Goal: Navigation & Orientation: Find specific page/section

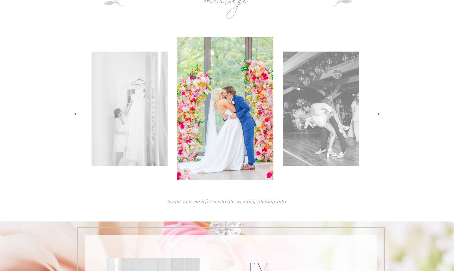
scroll to position [262, 0]
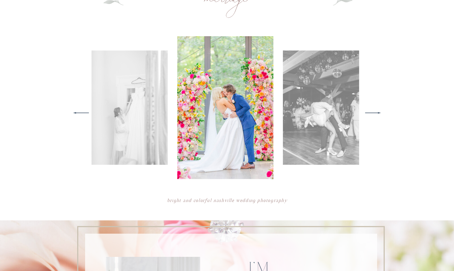
click at [378, 114] on icon at bounding box center [373, 113] width 21 height 22
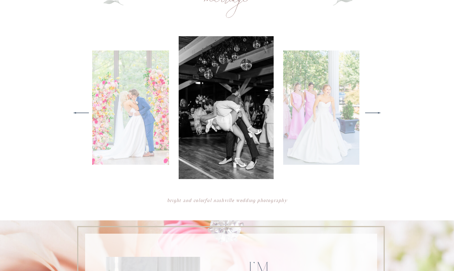
click at [378, 114] on icon at bounding box center [373, 113] width 21 height 22
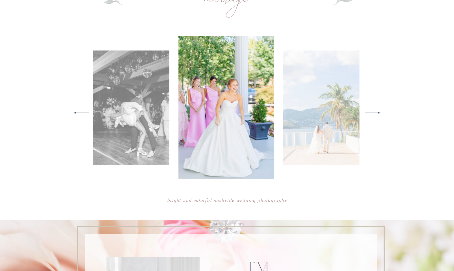
click at [378, 114] on icon at bounding box center [373, 113] width 21 height 22
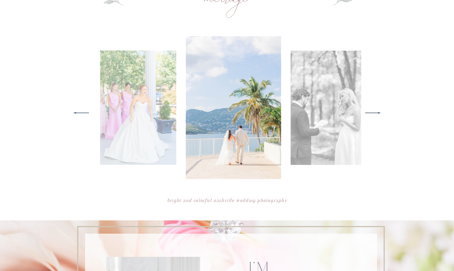
click at [378, 114] on icon at bounding box center [373, 113] width 21 height 22
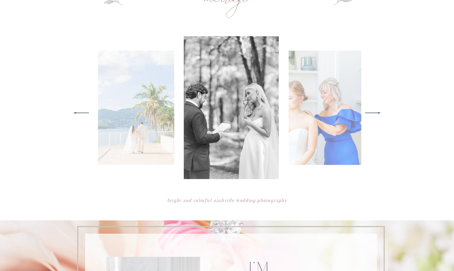
click at [378, 114] on icon at bounding box center [373, 113] width 21 height 22
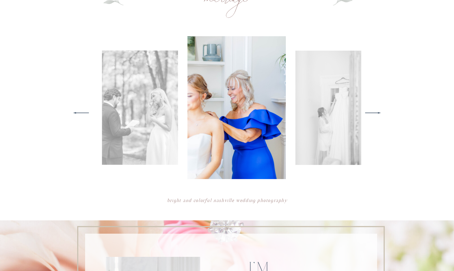
click at [378, 114] on icon at bounding box center [373, 113] width 21 height 22
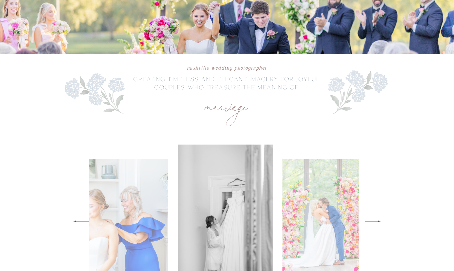
scroll to position [0, 0]
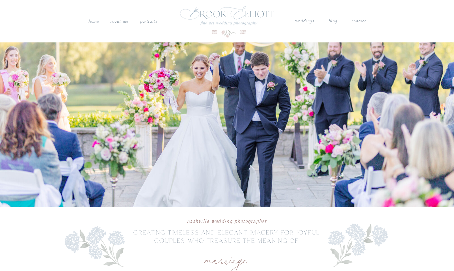
click at [306, 23] on nav "weddings" at bounding box center [305, 21] width 20 height 7
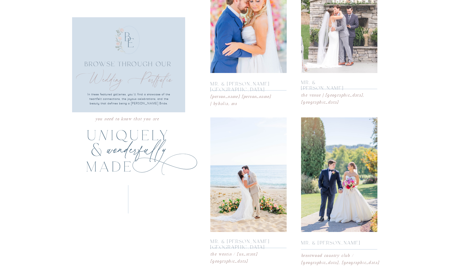
scroll to position [974, 0]
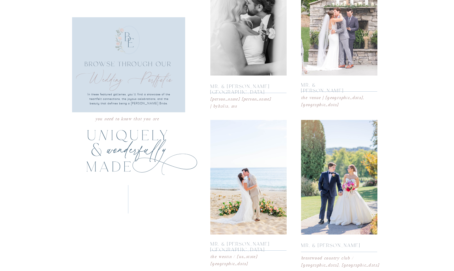
click at [253, 22] on div at bounding box center [248, 18] width 76 height 115
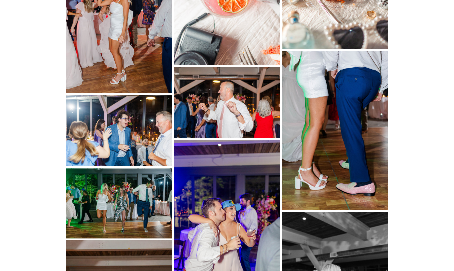
scroll to position [5879, 0]
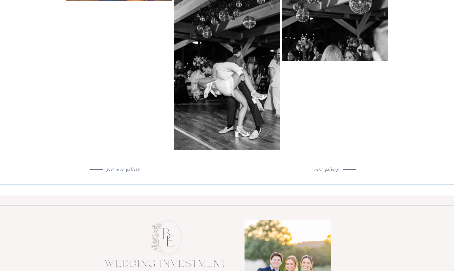
click at [336, 167] on h3 "next gallery" at bounding box center [326, 168] width 32 height 5
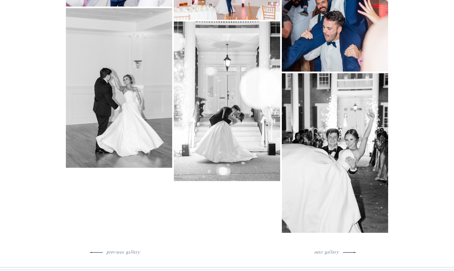
scroll to position [7577, 0]
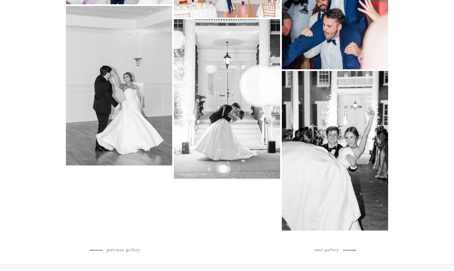
click at [332, 248] on h3 "next gallery" at bounding box center [326, 248] width 32 height 5
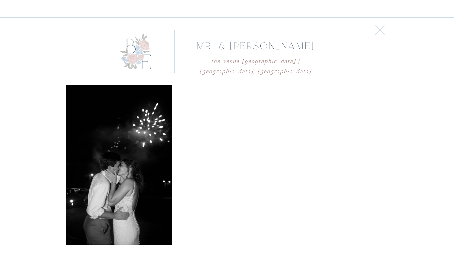
scroll to position [1295, 0]
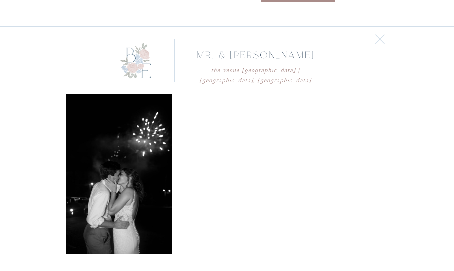
click at [377, 38] on icon at bounding box center [380, 39] width 16 height 17
